Goal: Find specific page/section: Find specific page/section

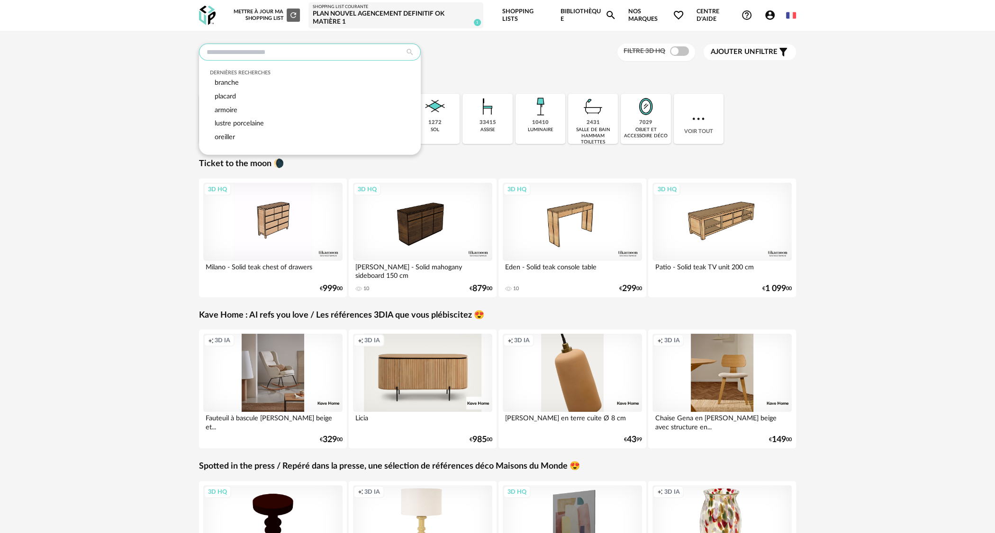
click at [322, 47] on input "text" at bounding box center [310, 52] width 222 height 17
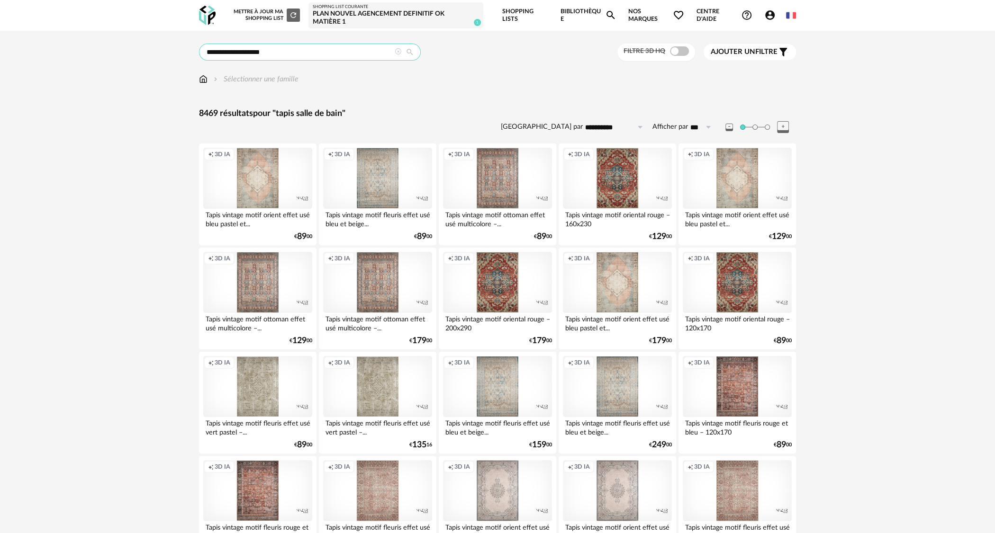
drag, startPoint x: 223, startPoint y: 49, endPoint x: 311, endPoint y: 58, distance: 88.0
click at [311, 58] on input "**********" at bounding box center [310, 52] width 222 height 17
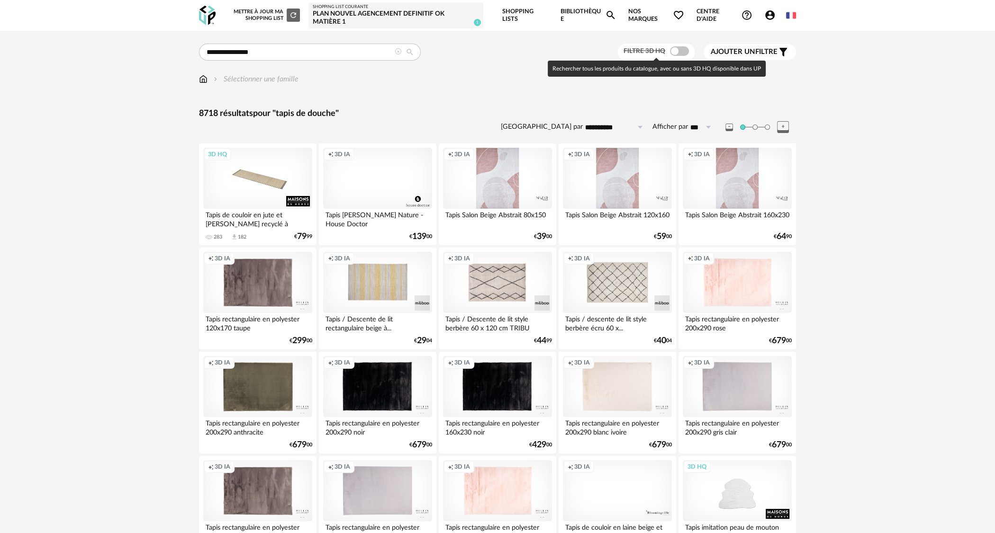
click at [679, 52] on span at bounding box center [679, 50] width 19 height 9
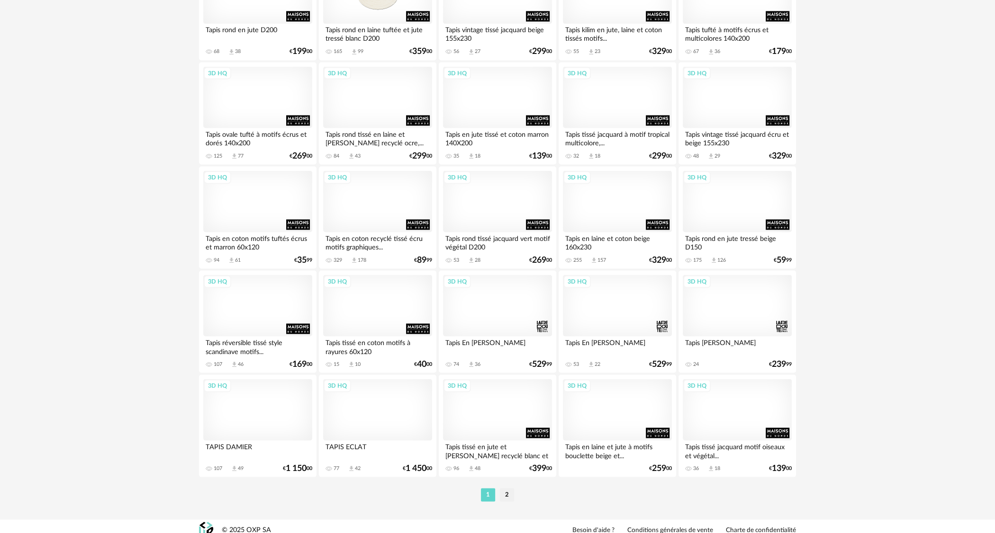
scroll to position [1752, 0]
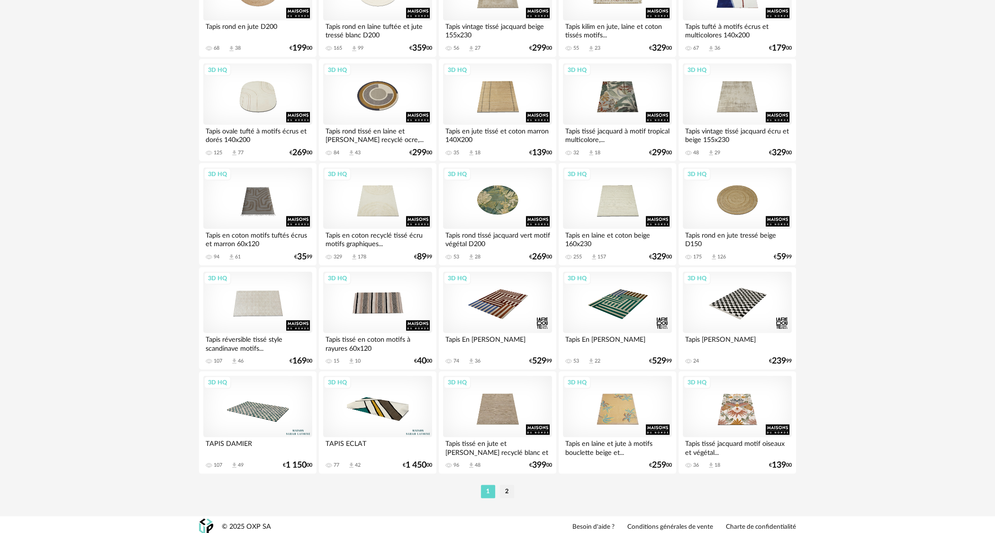
click at [503, 486] on li "2" at bounding box center [507, 491] width 14 height 13
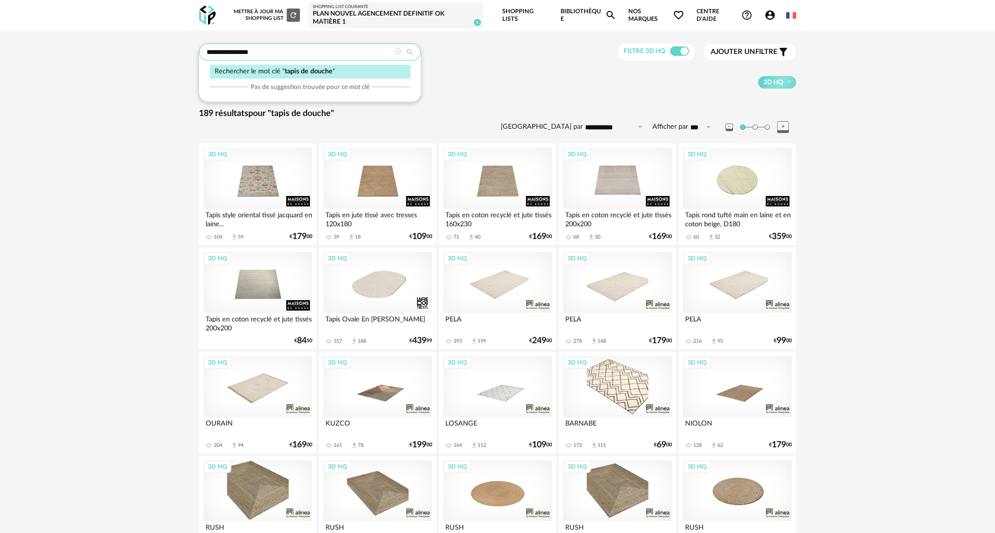
drag, startPoint x: 232, startPoint y: 50, endPoint x: 155, endPoint y: 48, distance: 76.7
type input "******"
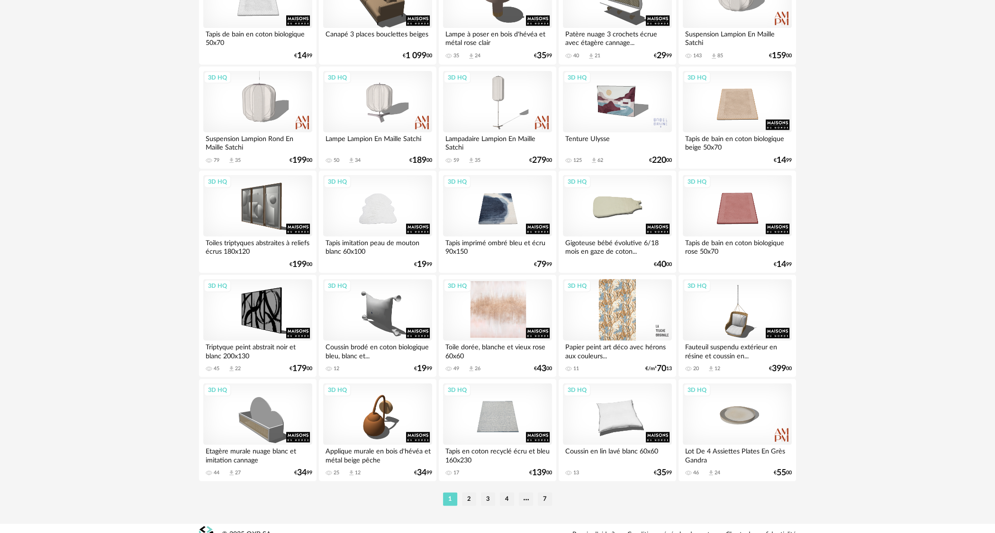
scroll to position [1756, 0]
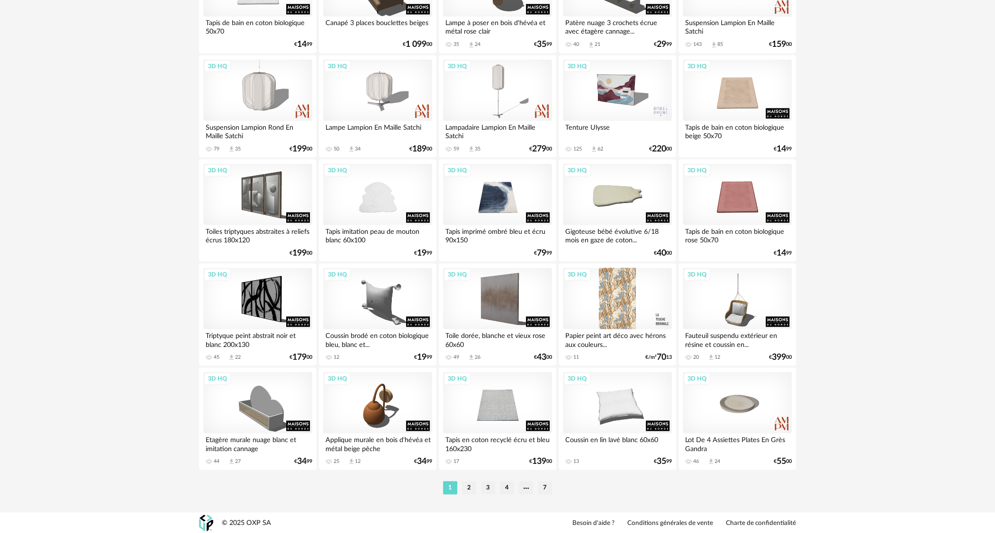
click at [469, 487] on li "2" at bounding box center [469, 487] width 14 height 13
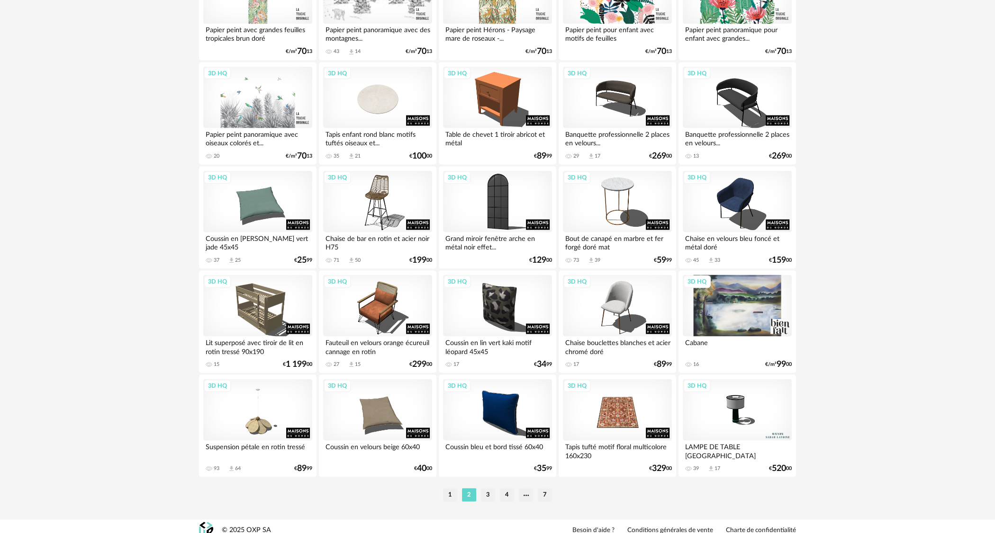
scroll to position [1756, 0]
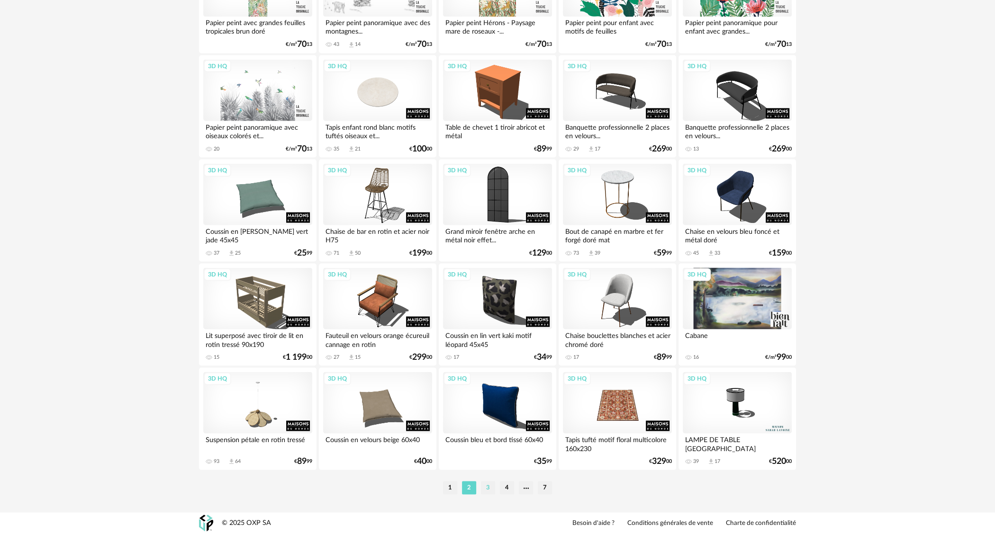
click at [488, 485] on li "3" at bounding box center [488, 487] width 14 height 13
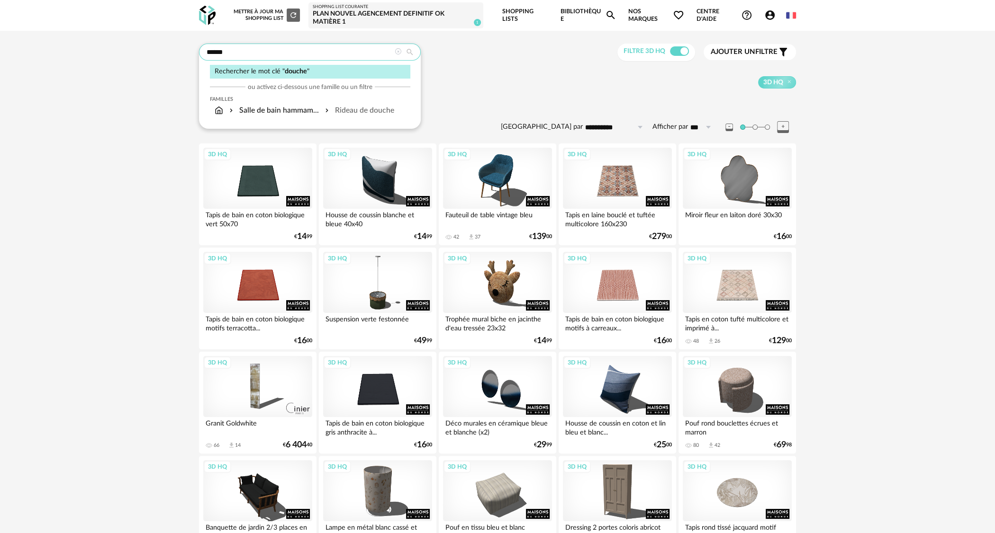
drag, startPoint x: 296, startPoint y: 55, endPoint x: 143, endPoint y: 48, distance: 152.2
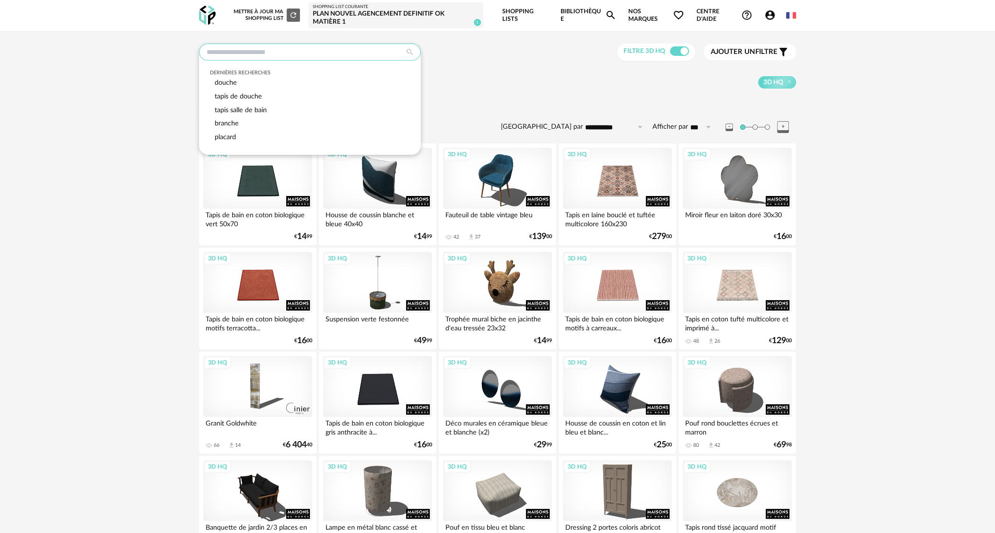
type input "**********"
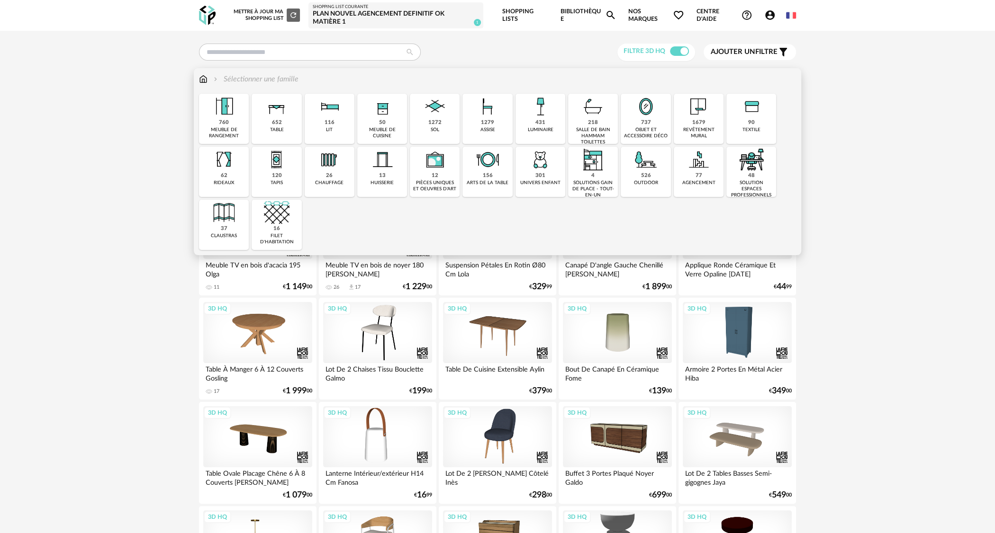
click at [597, 129] on div "salle de bain hammam toilettes" at bounding box center [593, 136] width 44 height 18
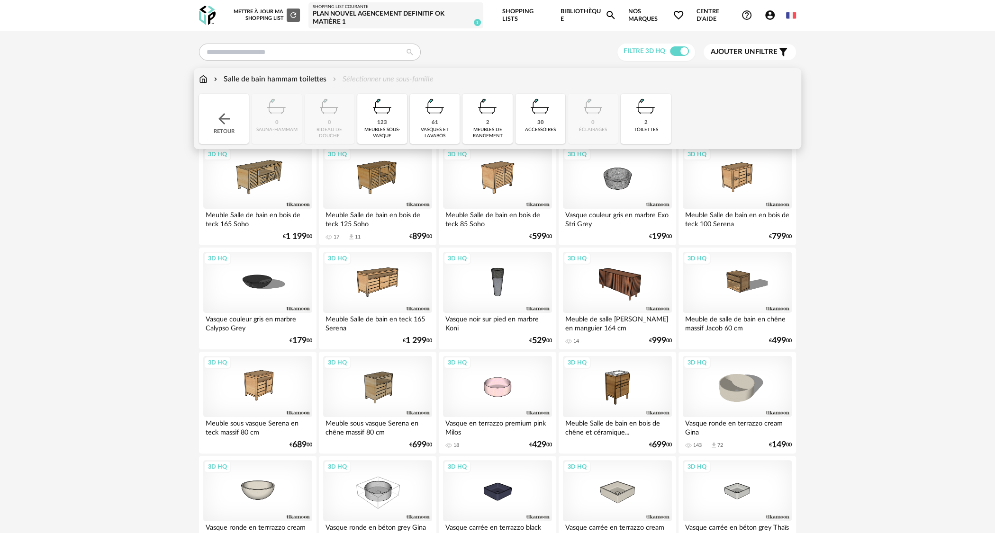
click at [544, 129] on div "accessoires" at bounding box center [540, 130] width 31 height 6
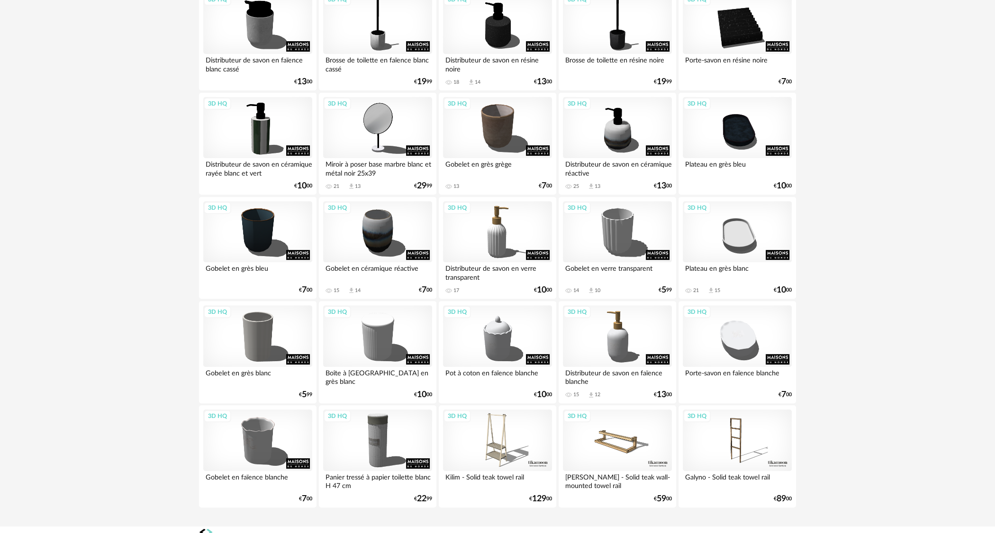
scroll to position [273, 0]
